Goal: Obtain resource: Obtain resource

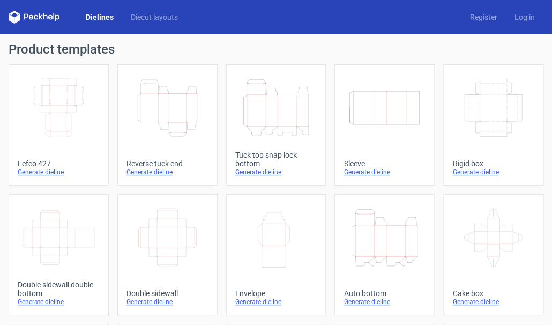
click at [160, 112] on icon "Height Depth Width" at bounding box center [167, 108] width 73 height 60
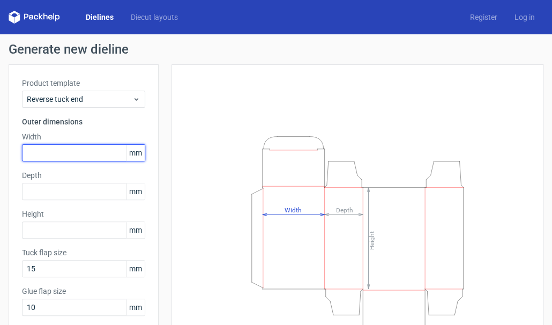
click at [51, 153] on input "text" at bounding box center [83, 152] width 123 height 17
type input "62"
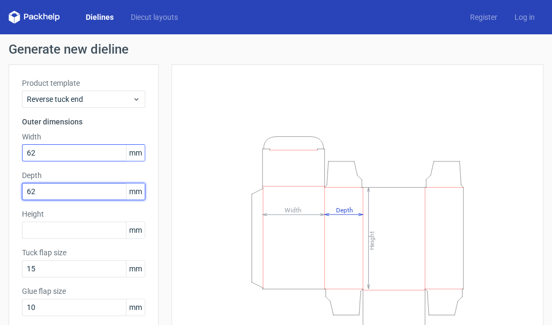
type input "62"
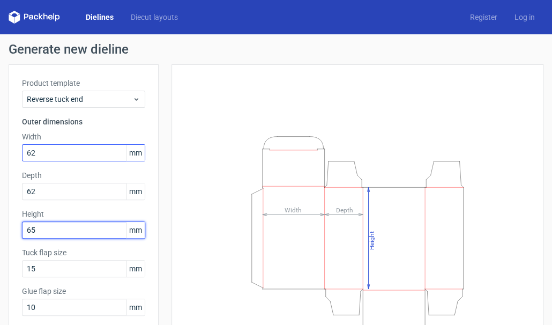
type input "65"
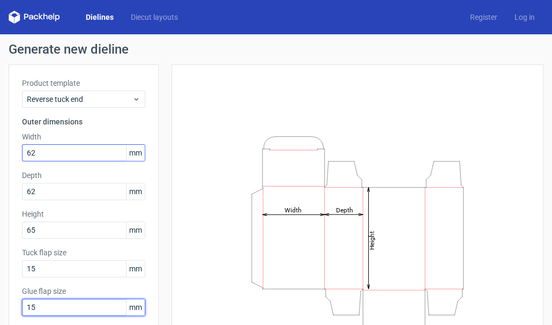
type input "15"
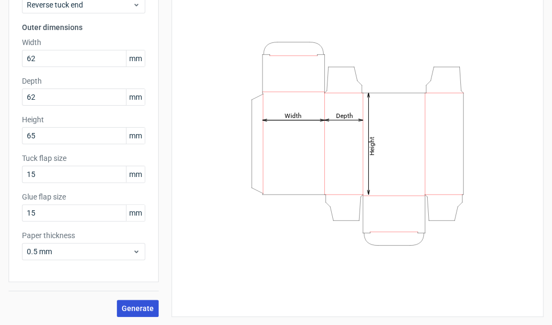
click at [132, 305] on span "Generate" at bounding box center [138, 309] width 32 height 8
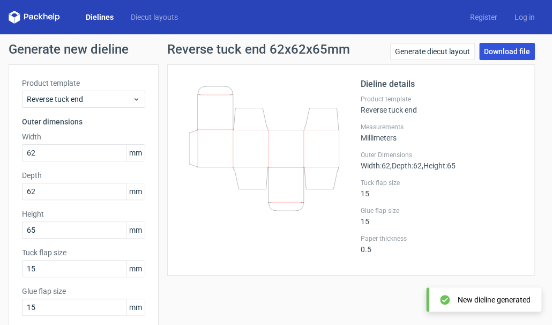
click at [498, 51] on link "Download file" at bounding box center [508, 51] width 56 height 17
